Goal: Task Accomplishment & Management: Manage account settings

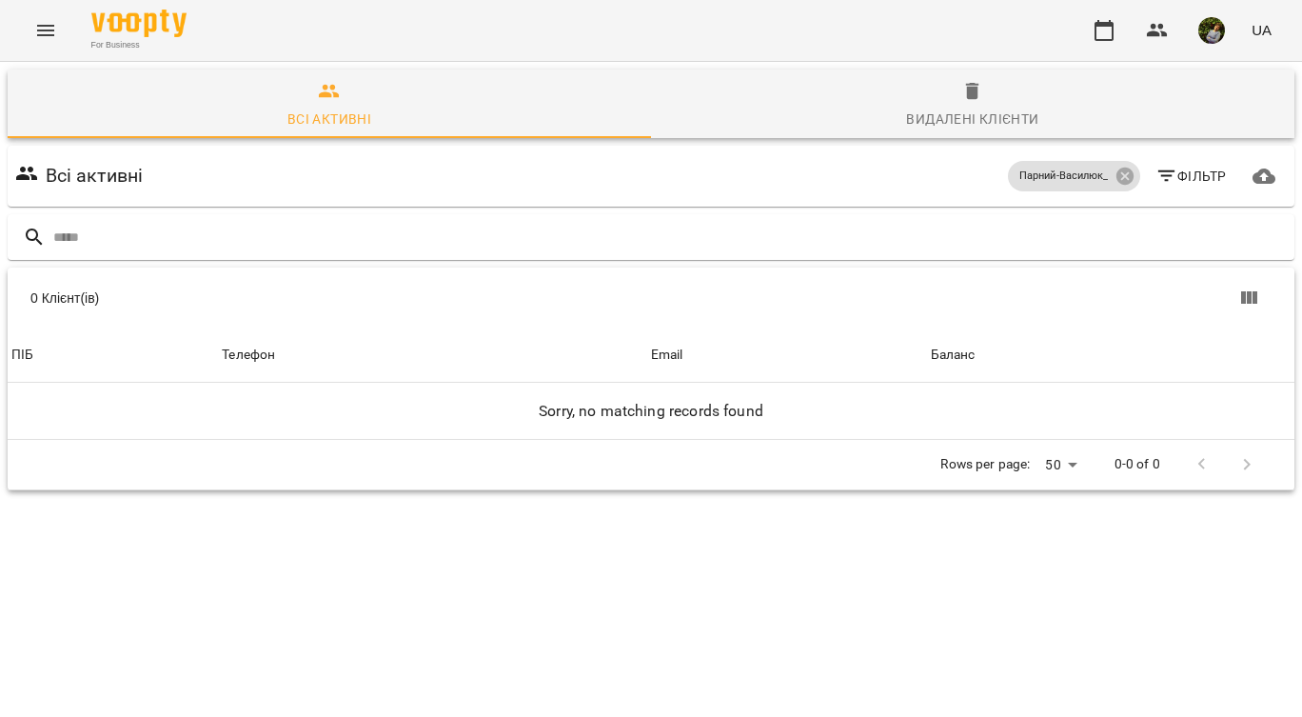
click at [47, 31] on icon "Menu" at bounding box center [45, 30] width 23 height 23
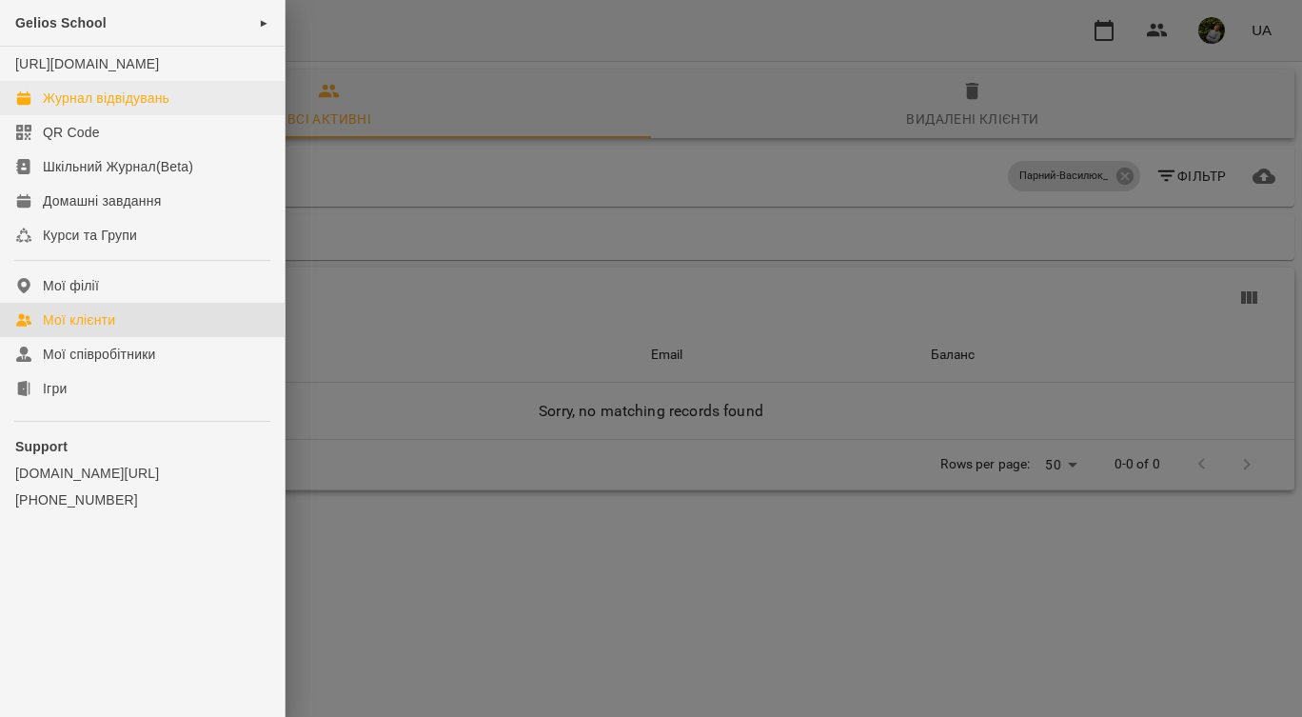
click at [80, 108] on div "Журнал відвідувань" at bounding box center [106, 98] width 127 height 19
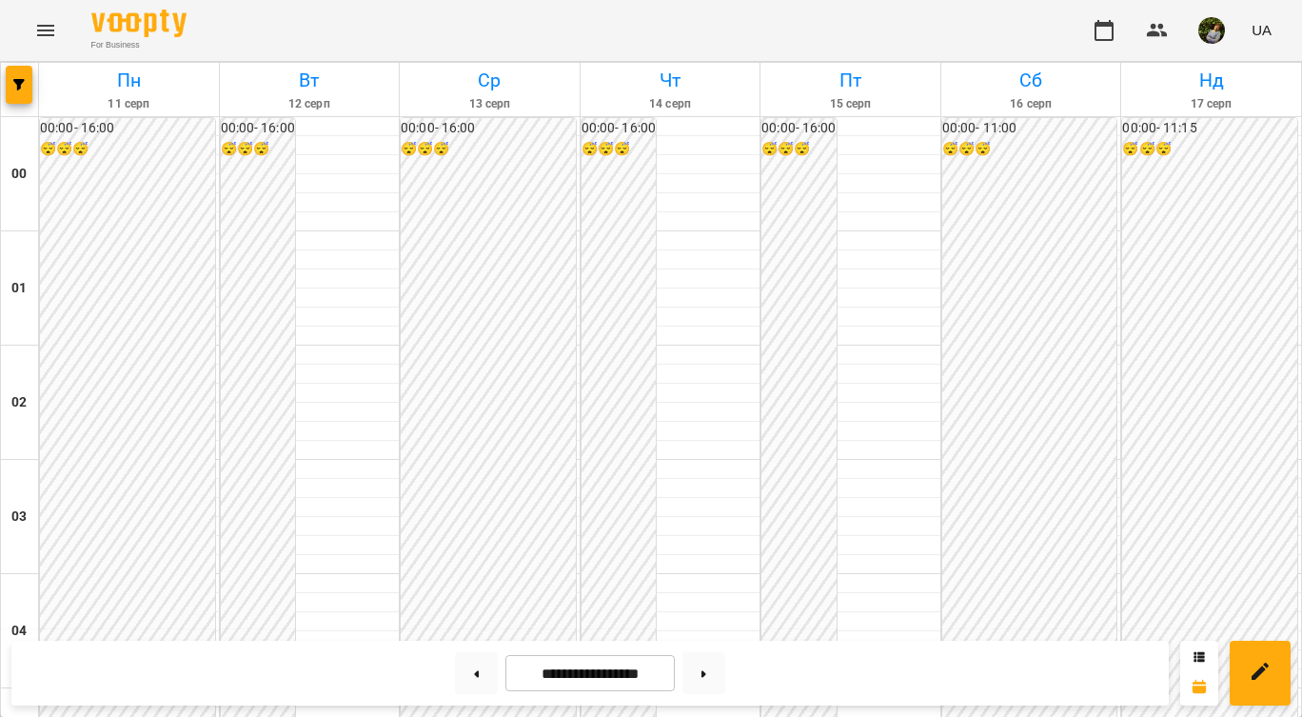
scroll to position [1012, 0]
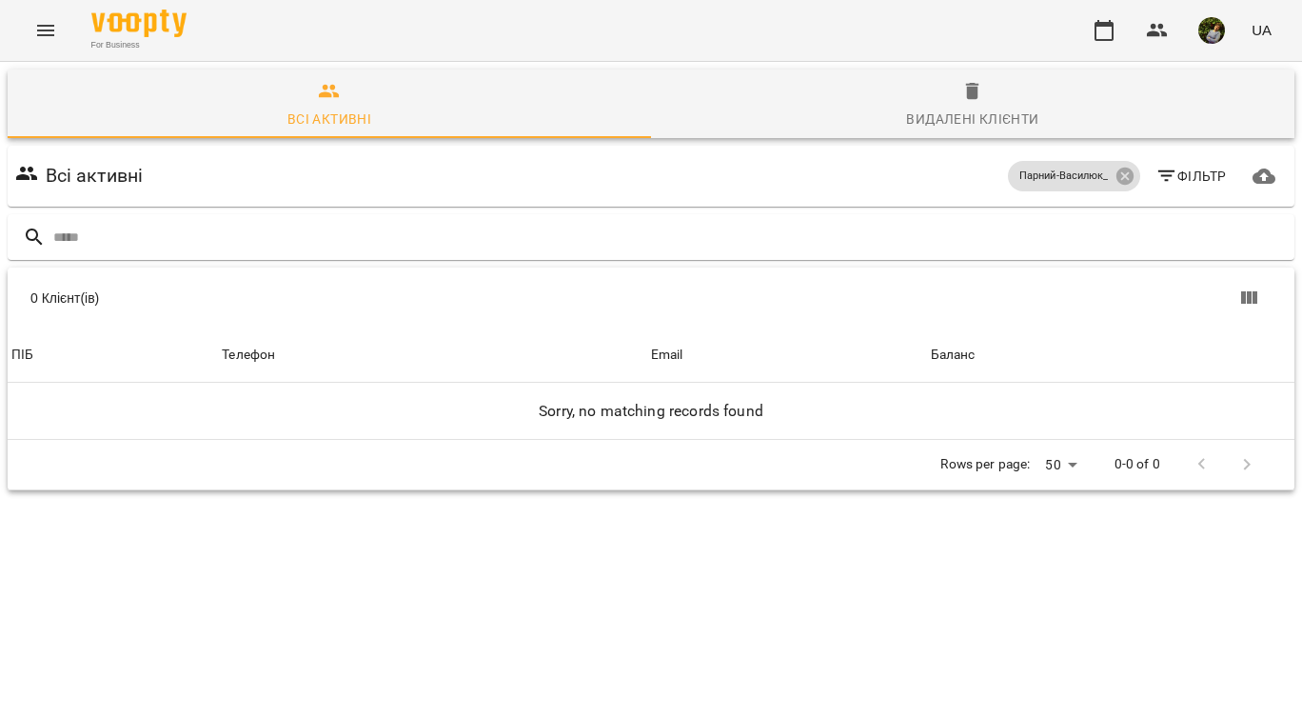
click at [57, 14] on button "Menu" at bounding box center [46, 31] width 46 height 46
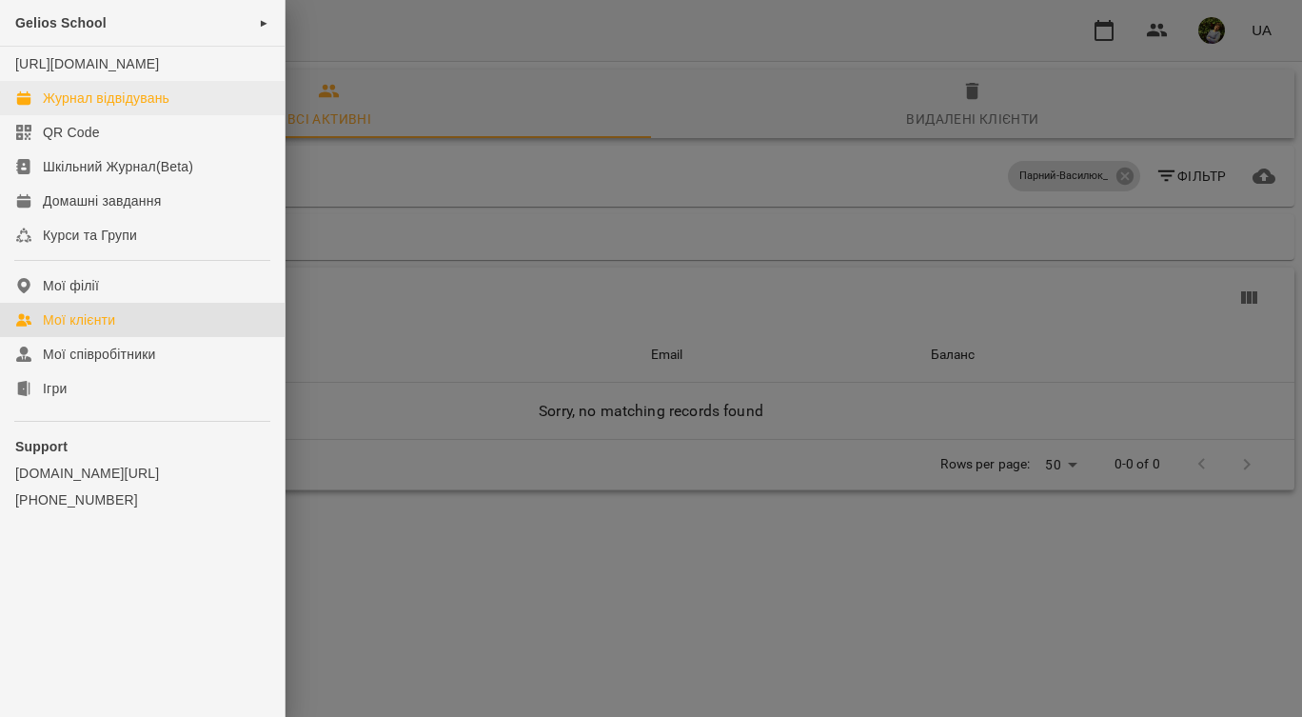
click at [79, 108] on div "Журнал відвідувань" at bounding box center [106, 98] width 127 height 19
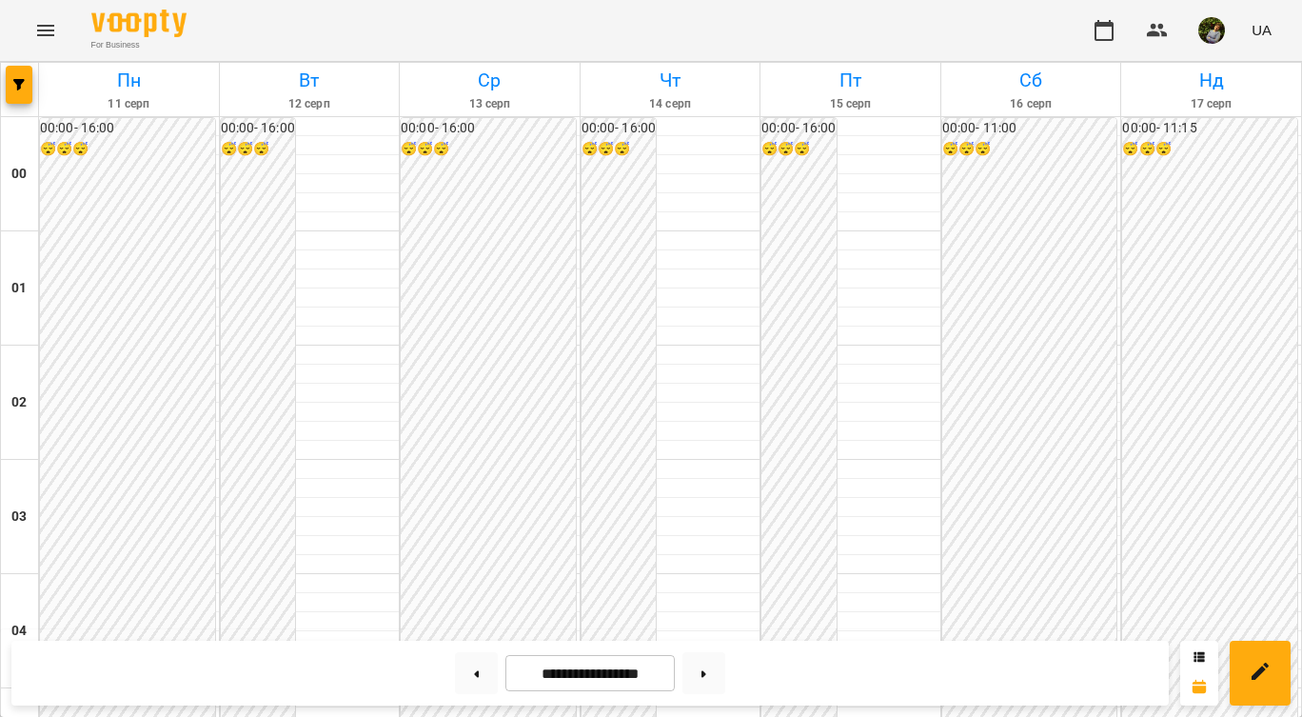
scroll to position [1939, 0]
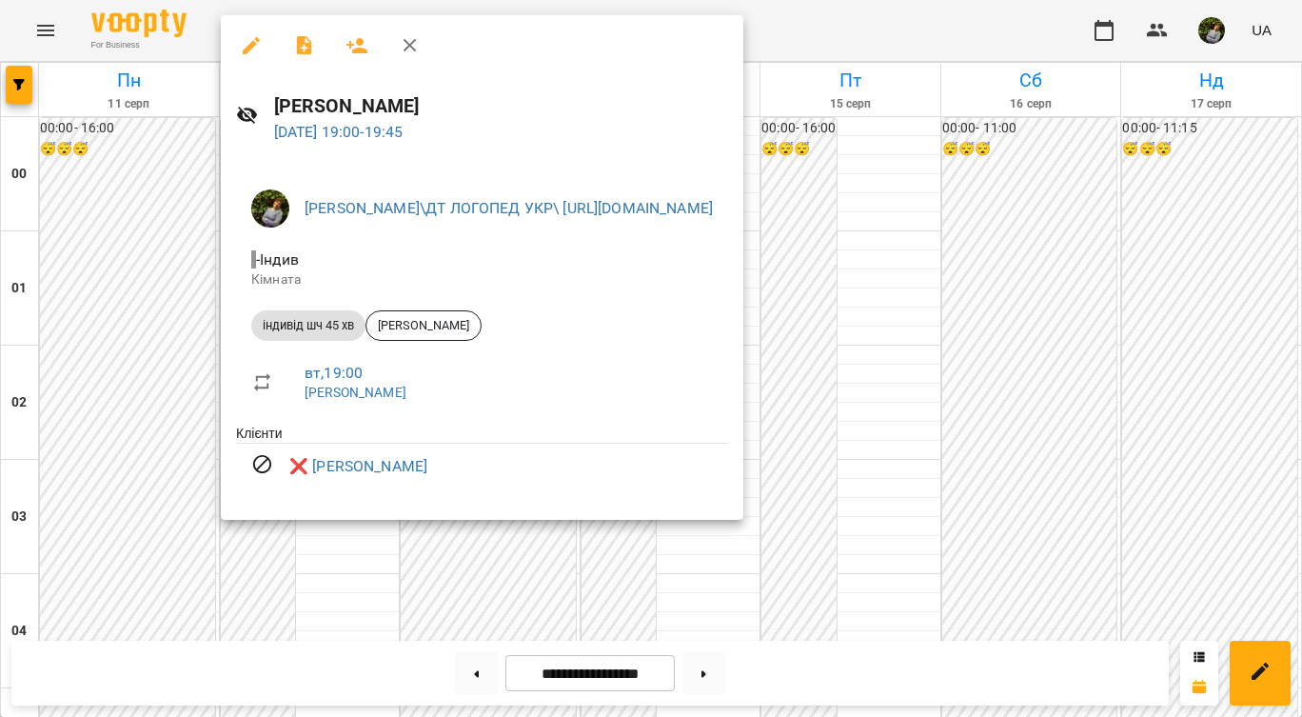
click at [720, 560] on div at bounding box center [651, 358] width 1302 height 717
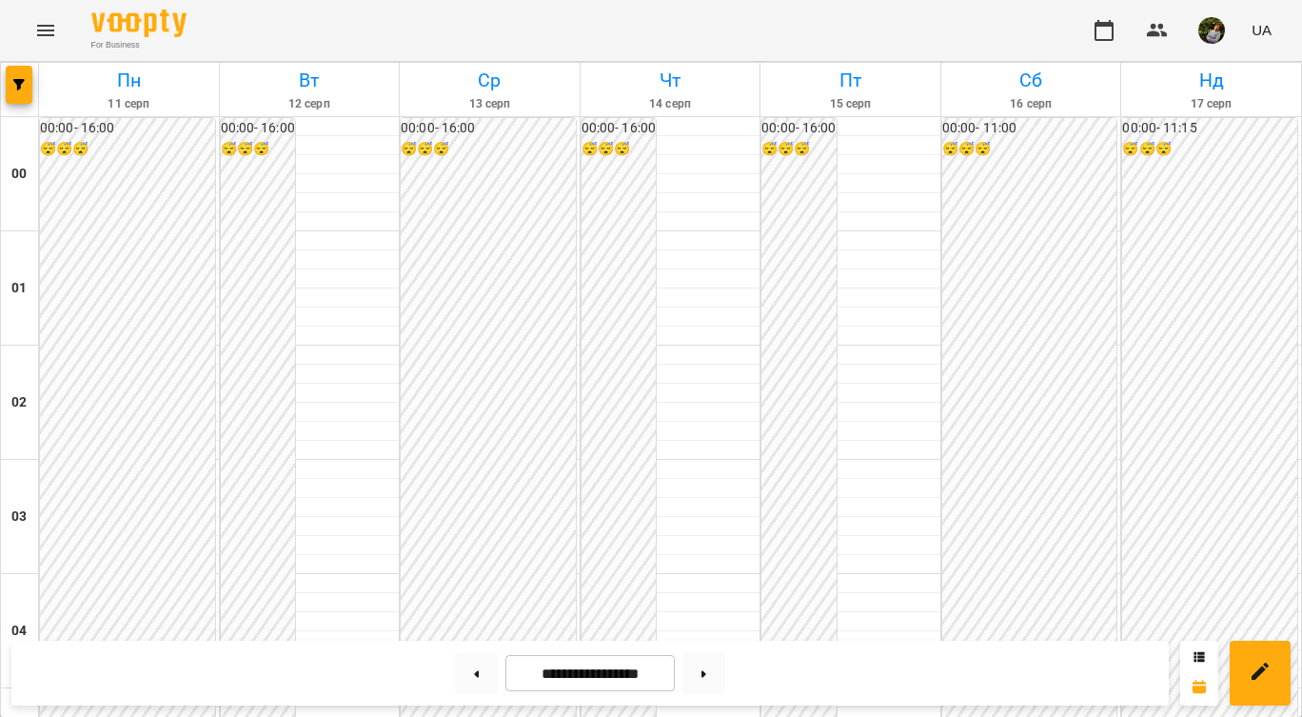
scroll to position [1898, 0]
click at [712, 662] on button at bounding box center [703, 673] width 43 height 42
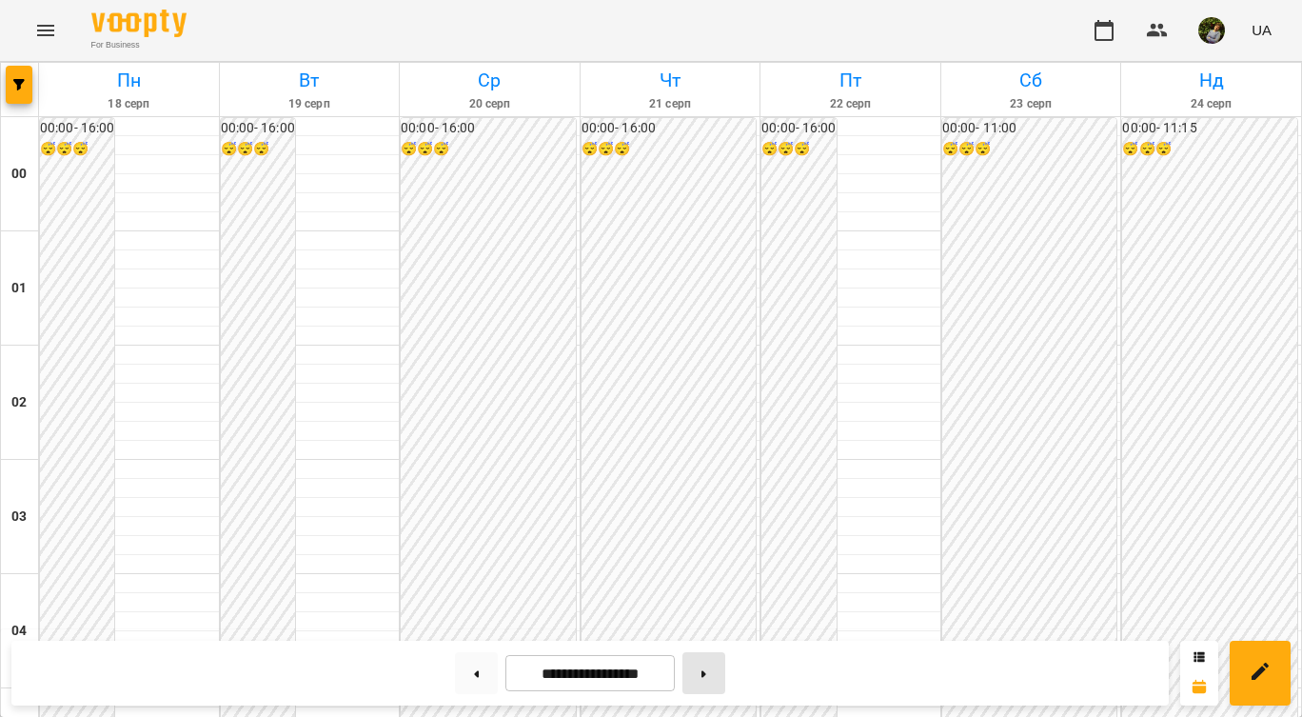
click at [716, 674] on button at bounding box center [703, 673] width 43 height 42
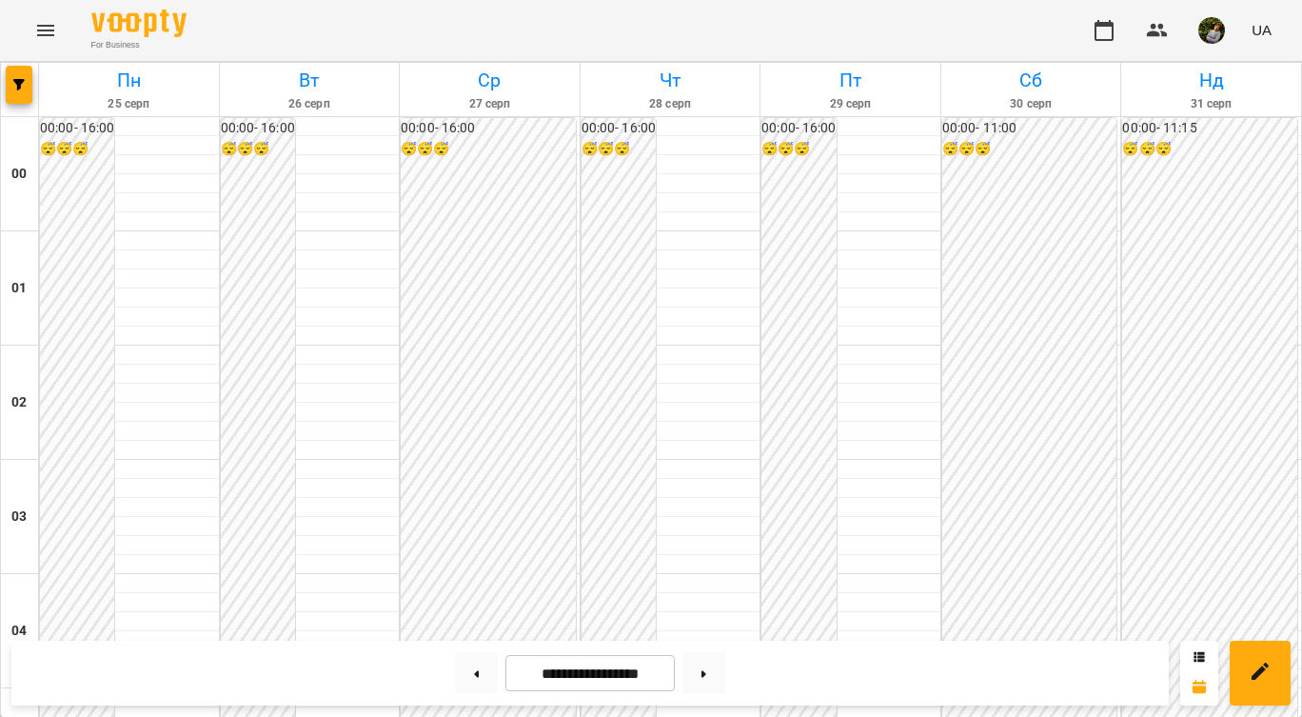
scroll to position [1708, 0]
click at [467, 666] on button at bounding box center [476, 673] width 43 height 42
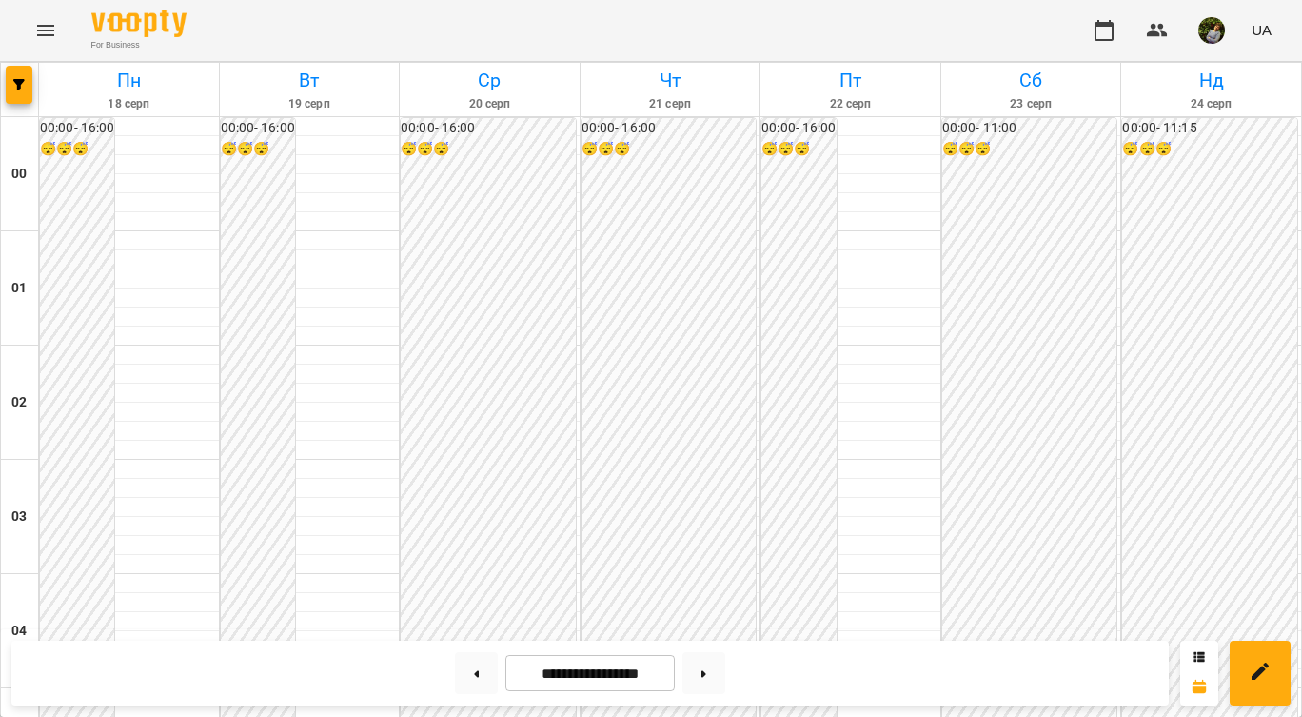
scroll to position [1758, 0]
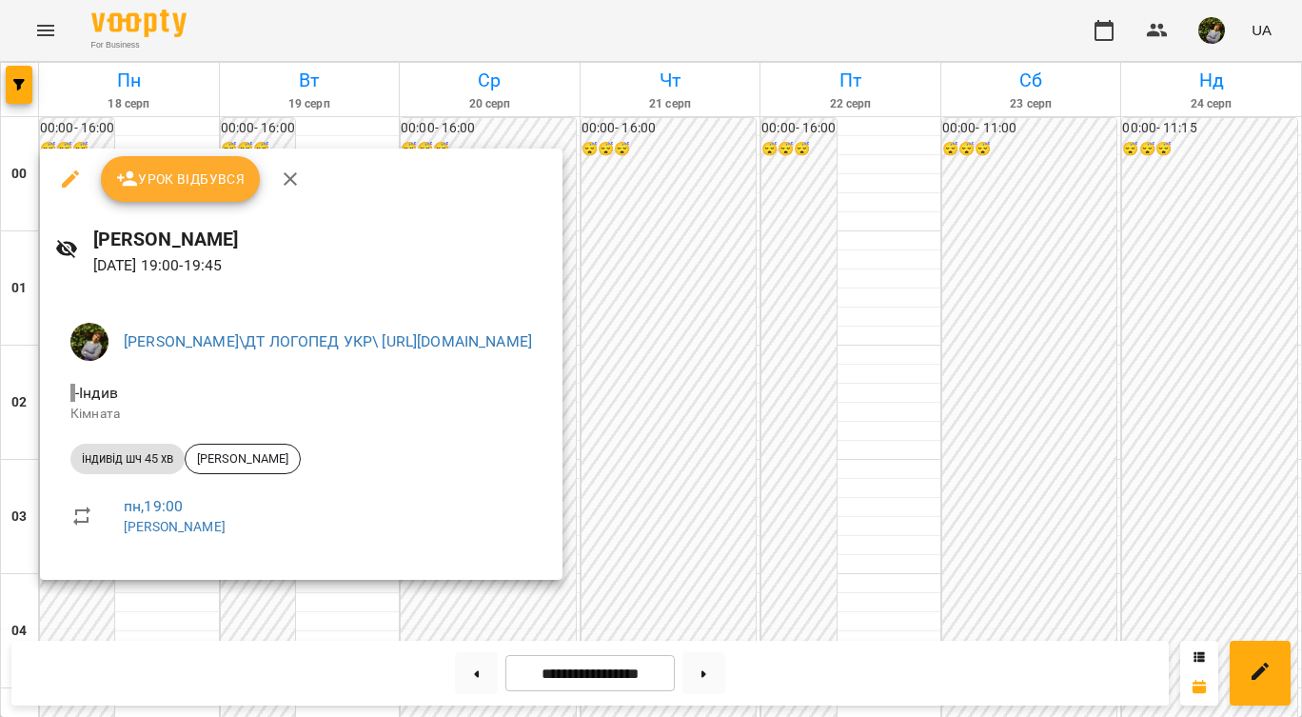
click at [1024, 517] on div at bounding box center [651, 358] width 1302 height 717
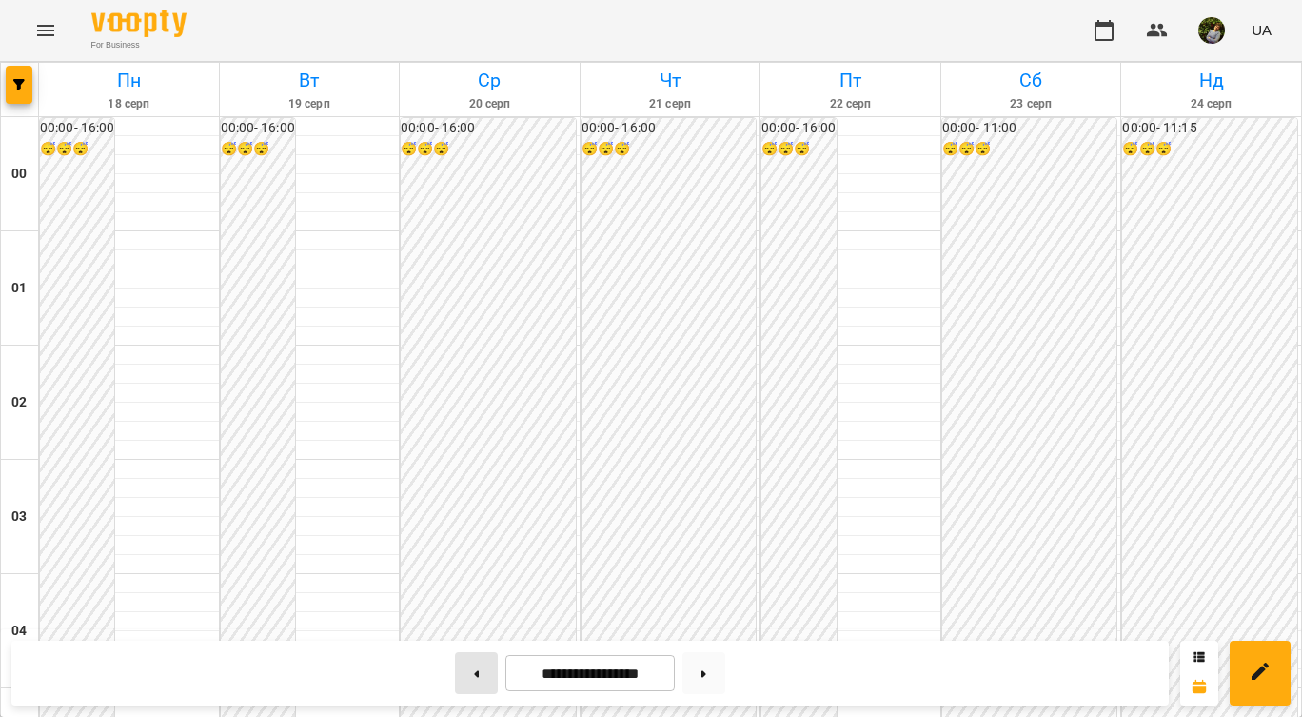
click at [469, 681] on button at bounding box center [476, 673] width 43 height 42
type input "**********"
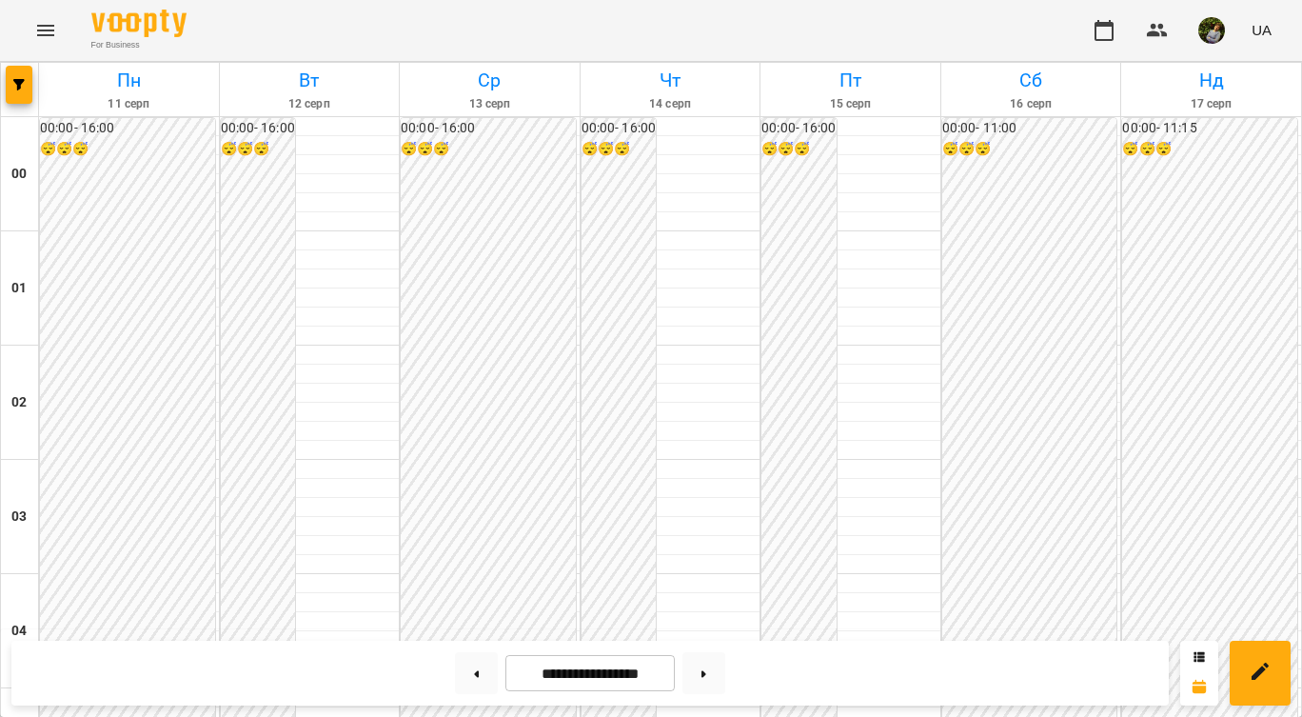
scroll to position [1117, 0]
